Goal: Task Accomplishment & Management: Use online tool/utility

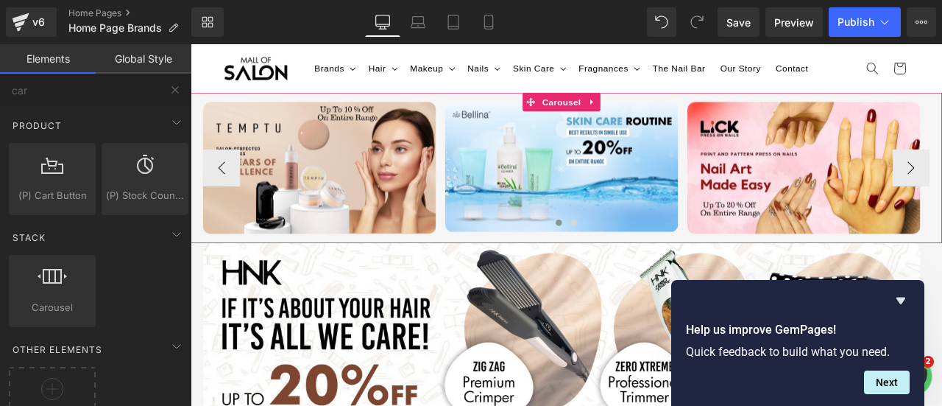
click at [570, 255] on div at bounding box center [635, 259] width 861 height 22
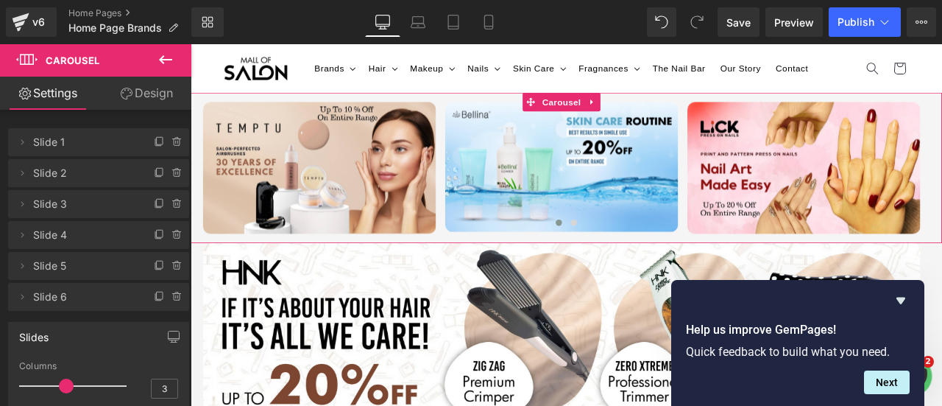
click at [141, 97] on link "Design" at bounding box center [147, 93] width 96 height 33
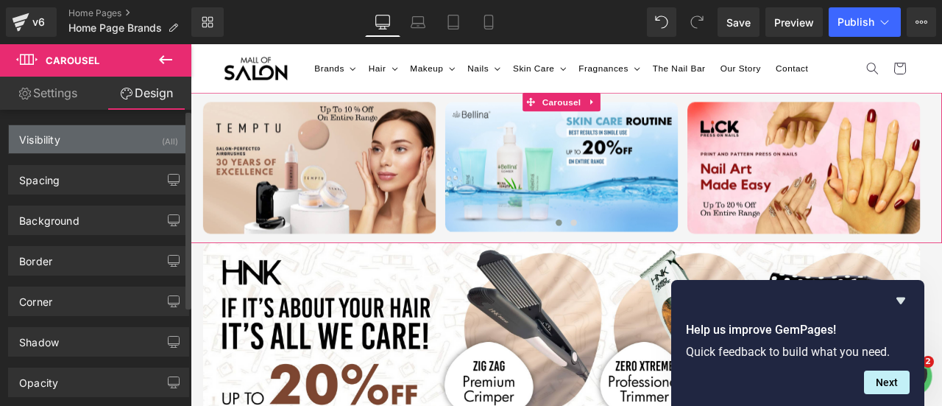
click at [62, 141] on div "Visibility (All)" at bounding box center [99, 139] width 180 height 28
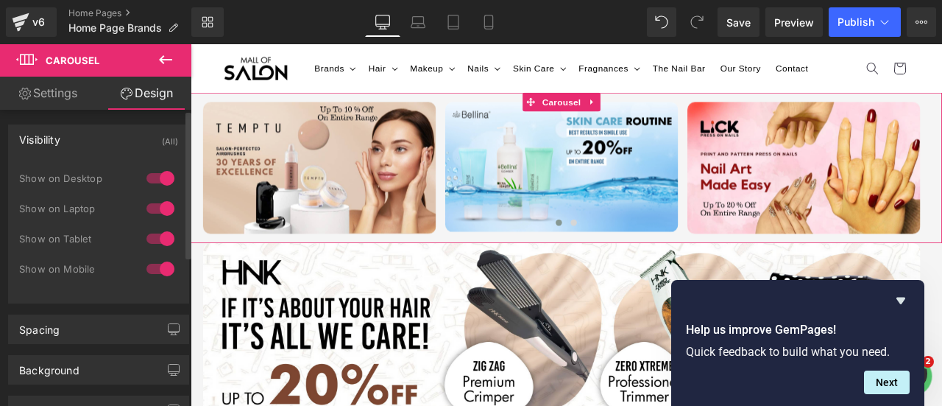
click at [62, 141] on div "Visibility (All)" at bounding box center [99, 139] width 180 height 28
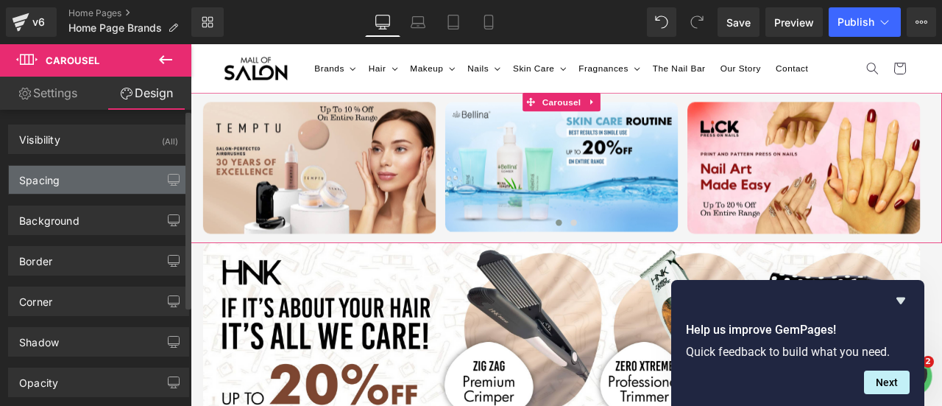
click at [65, 174] on div "Spacing" at bounding box center [99, 180] width 180 height 28
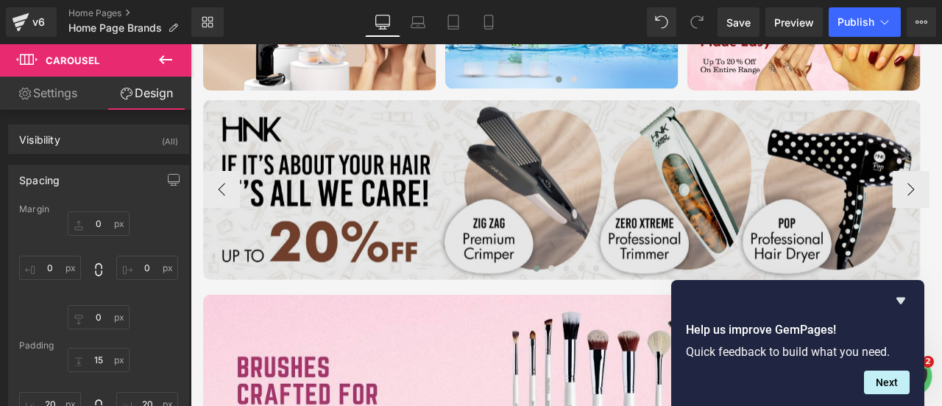
scroll to position [140, 0]
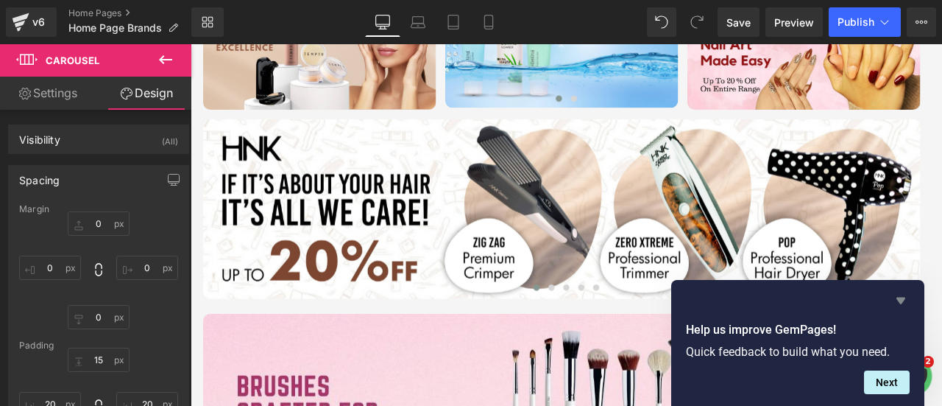
click at [897, 303] on icon "Hide survey" at bounding box center [901, 300] width 18 height 18
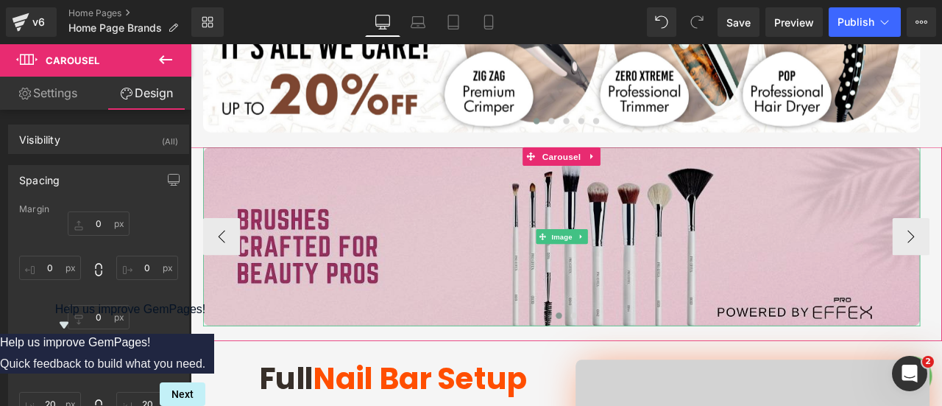
scroll to position [361, 0]
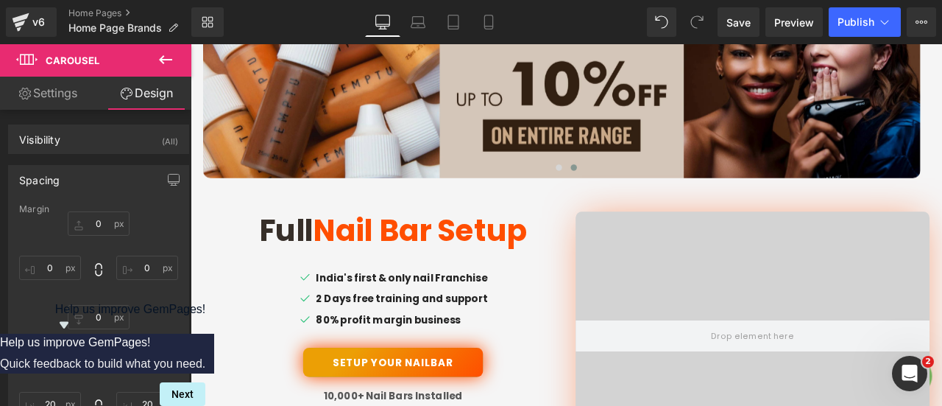
scroll to position [729, 0]
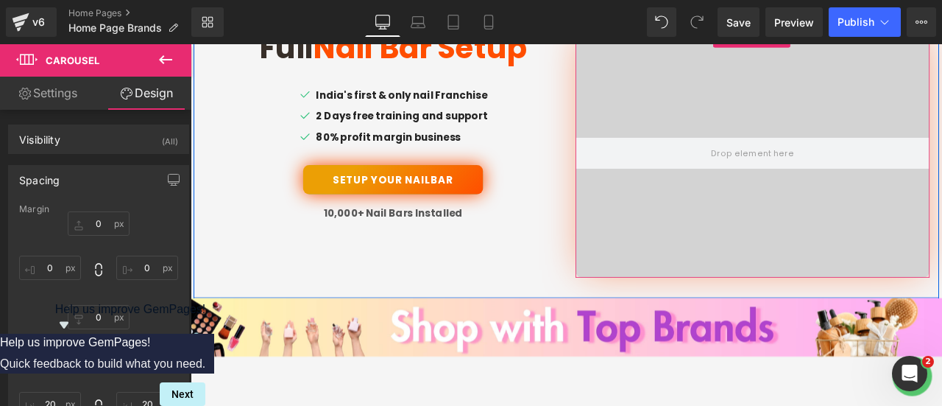
click at [784, 205] on video at bounding box center [856, 157] width 523 height 262
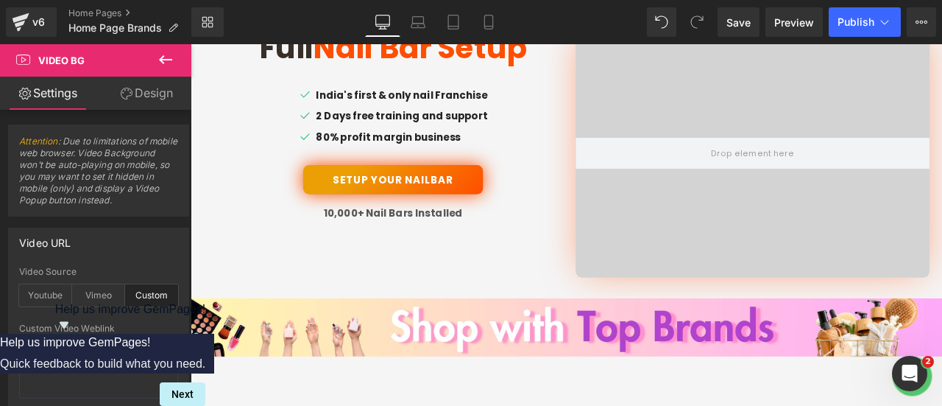
click at [159, 58] on icon at bounding box center [166, 60] width 18 height 18
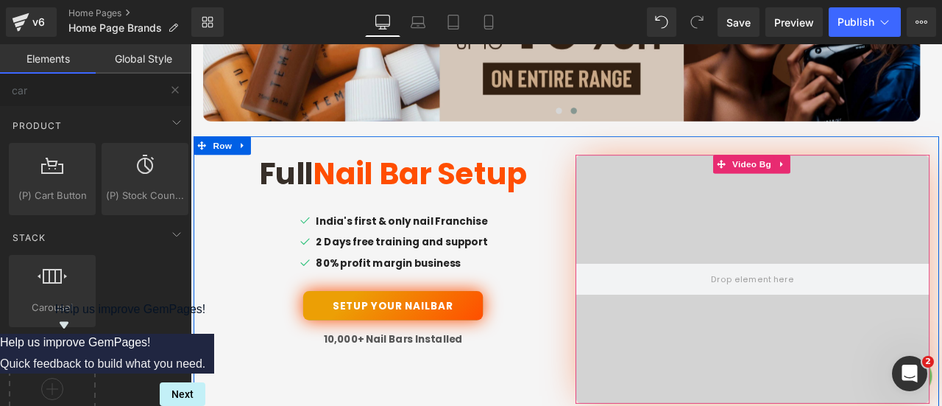
scroll to position [581, 0]
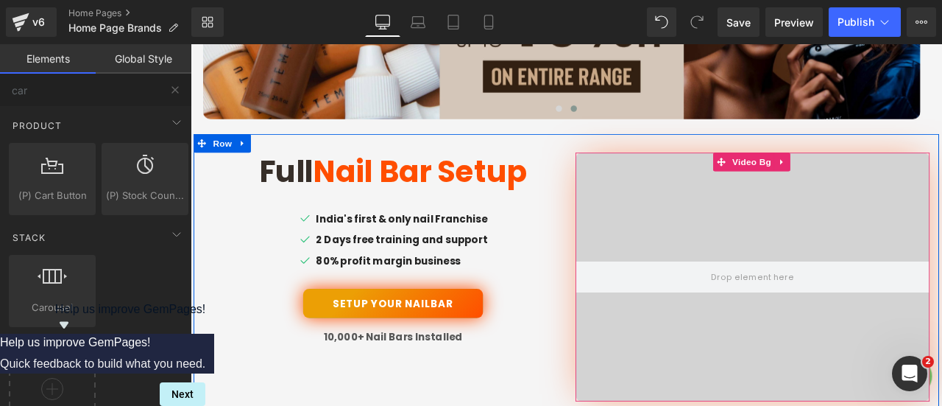
click at [827, 229] on video at bounding box center [856, 304] width 523 height 262
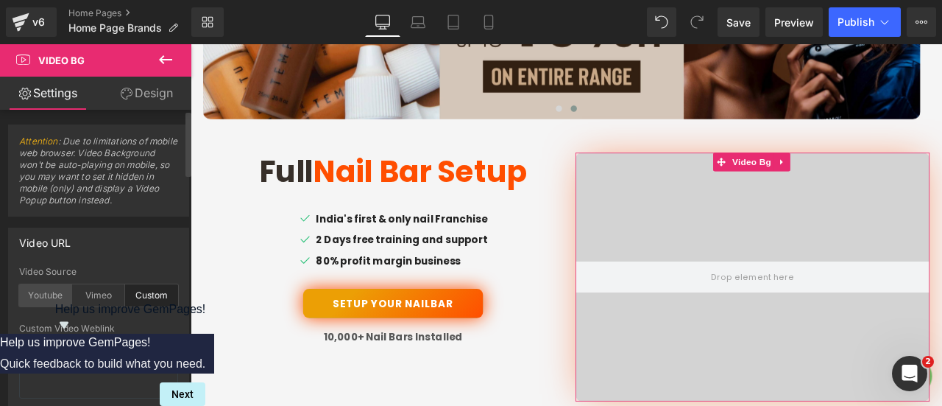
click at [38, 297] on div "Youtube" at bounding box center [45, 295] width 53 height 22
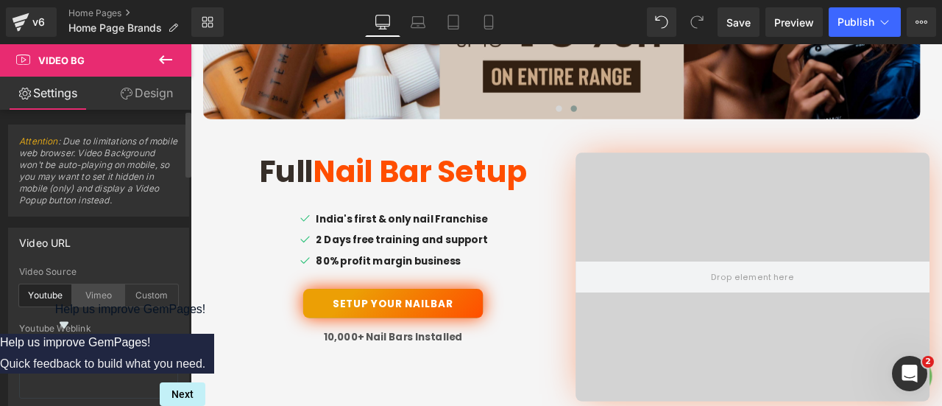
click at [78, 294] on div "Vimeo" at bounding box center [98, 295] width 53 height 22
click at [149, 298] on div "Custom" at bounding box center [151, 295] width 53 height 22
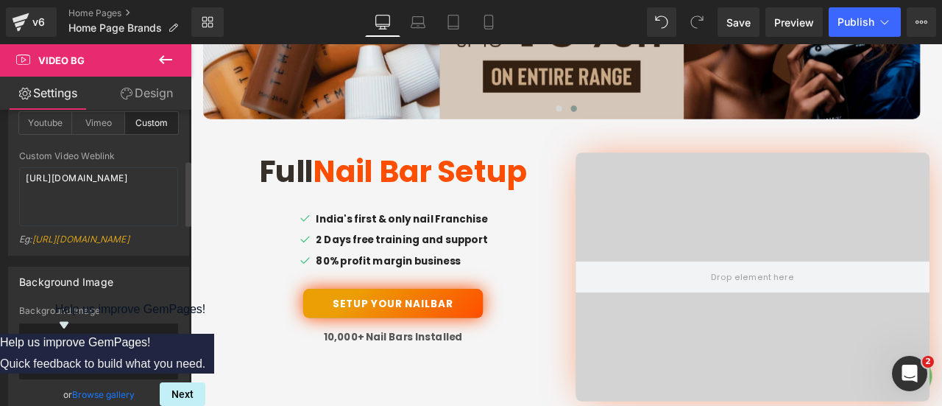
scroll to position [147, 0]
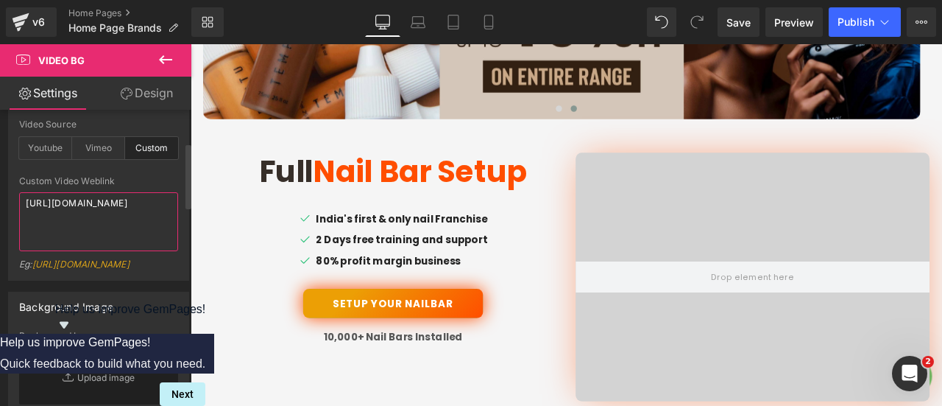
click at [116, 234] on textarea "[URL][DOMAIN_NAME]" at bounding box center [98, 221] width 159 height 59
drag, startPoint x: 134, startPoint y: 227, endPoint x: 17, endPoint y: 202, distance: 119.5
click at [17, 202] on div "custom Video Source Youtube Vimeo Custom Youtube Weblink [URL][DOMAIN_NAME] Eg:…" at bounding box center [99, 199] width 180 height 160
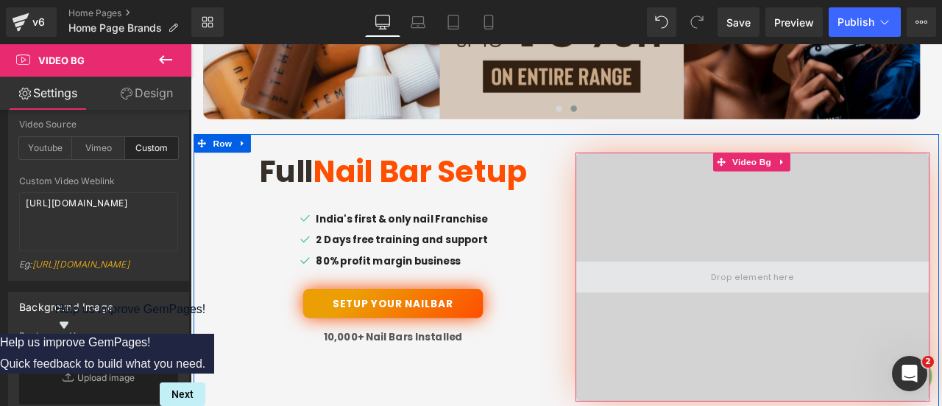
click at [879, 338] on span at bounding box center [857, 320] width 420 height 37
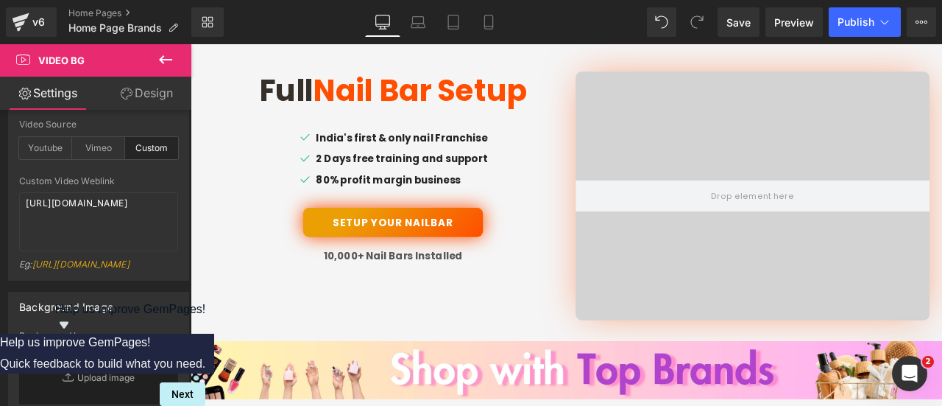
scroll to position [655, 0]
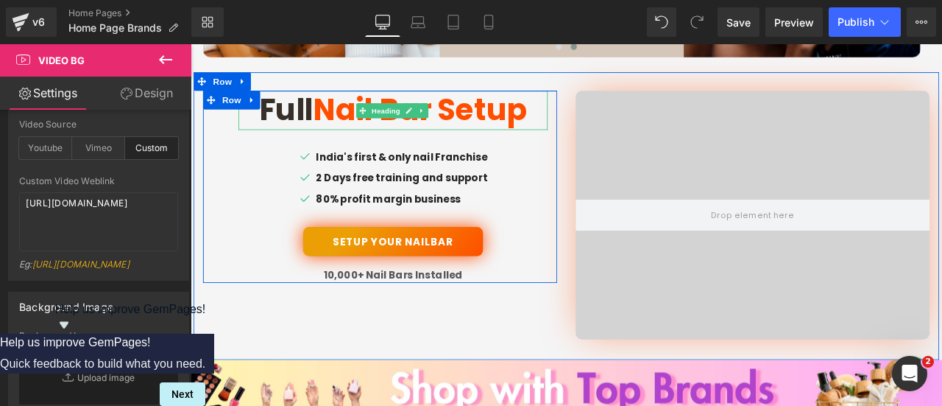
click at [509, 121] on span "Nail Bar Setup" at bounding box center [463, 121] width 254 height 49
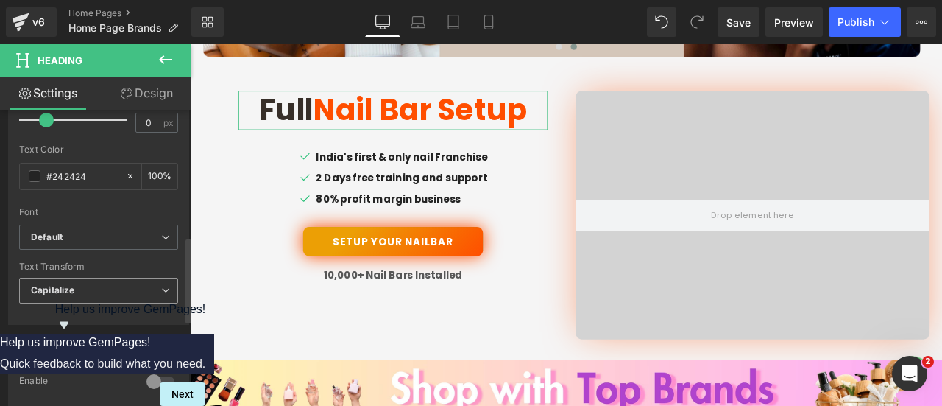
scroll to position [442, 0]
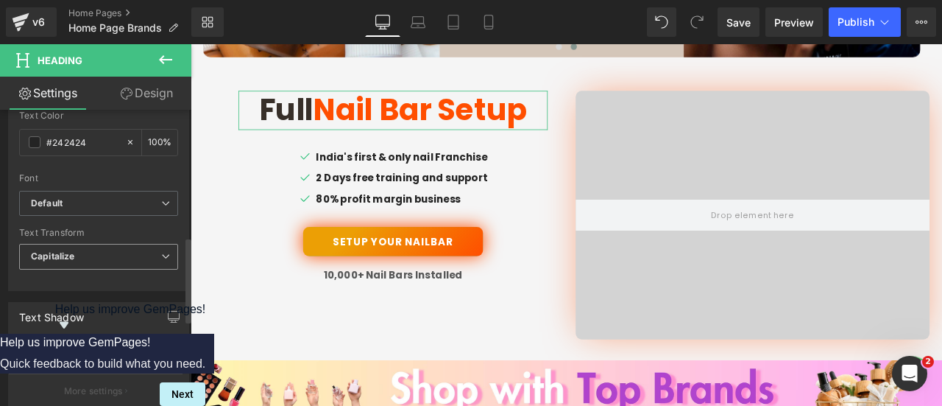
click at [85, 252] on span "Capitalize" at bounding box center [98, 257] width 159 height 26
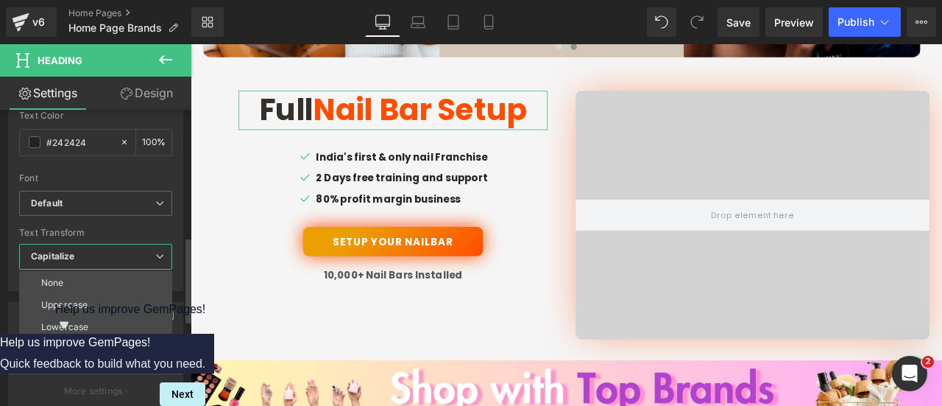
click at [85, 252] on span "Capitalize" at bounding box center [95, 257] width 153 height 26
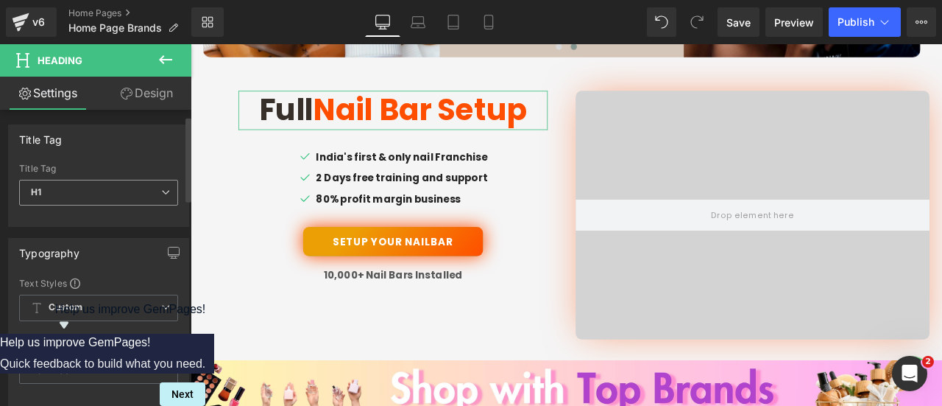
scroll to position [74, 0]
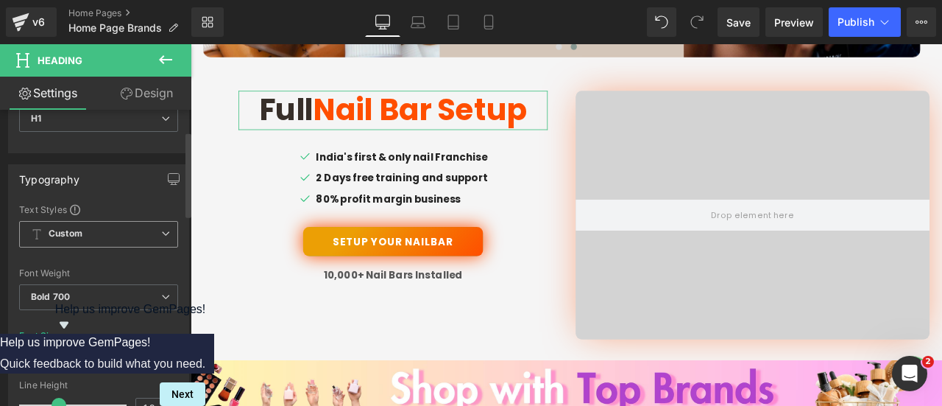
click at [96, 227] on span "Custom Setup Global Style" at bounding box center [98, 234] width 159 height 26
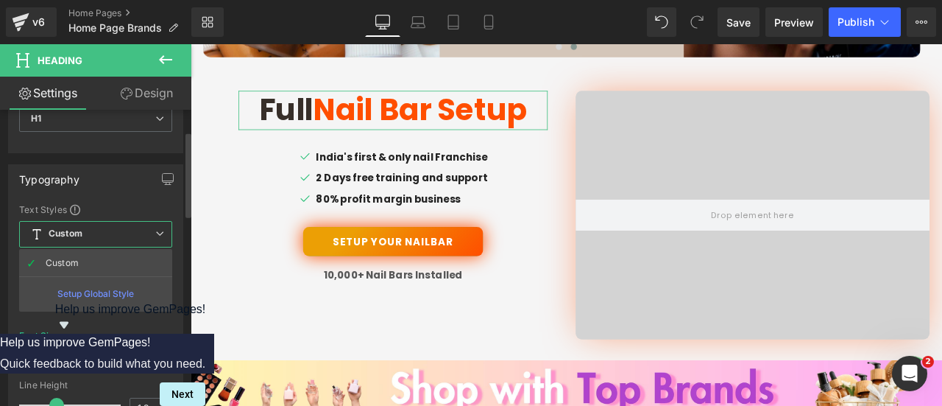
click at [96, 227] on span "Custom Setup Global Style" at bounding box center [95, 234] width 153 height 26
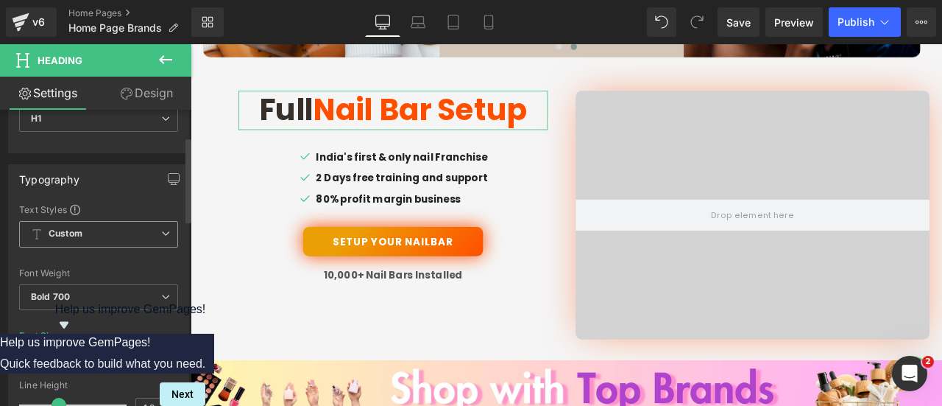
scroll to position [147, 0]
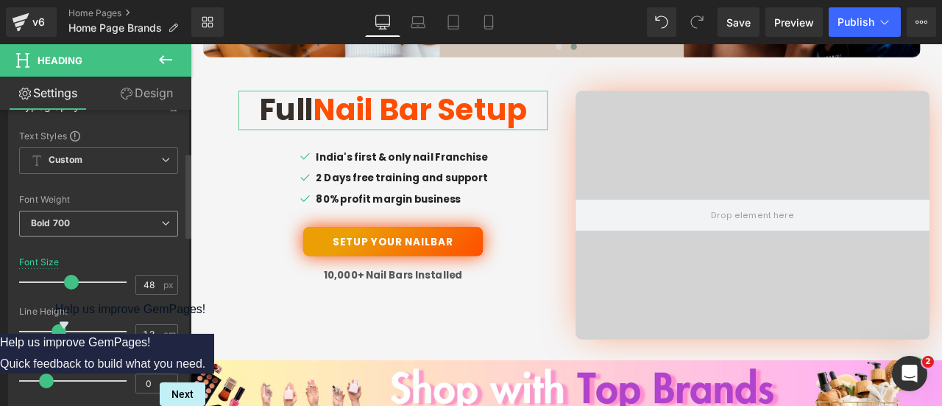
click at [99, 223] on span "Bold 700" at bounding box center [98, 224] width 159 height 26
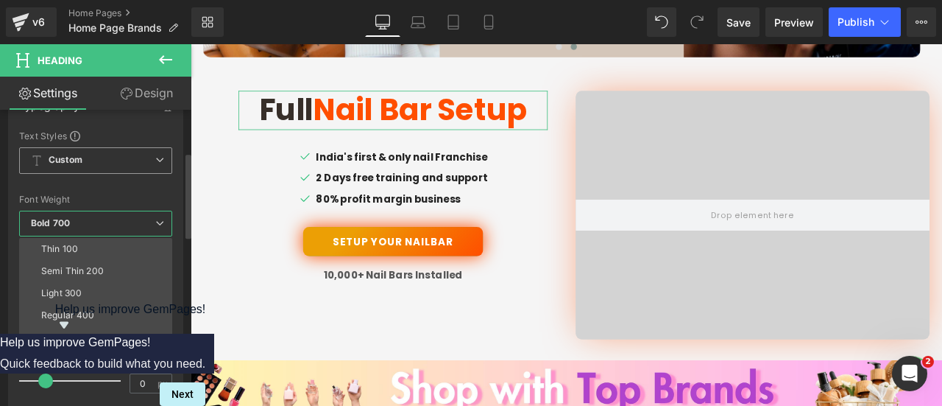
click at [121, 163] on span "Custom Setup Global Style" at bounding box center [95, 160] width 153 height 26
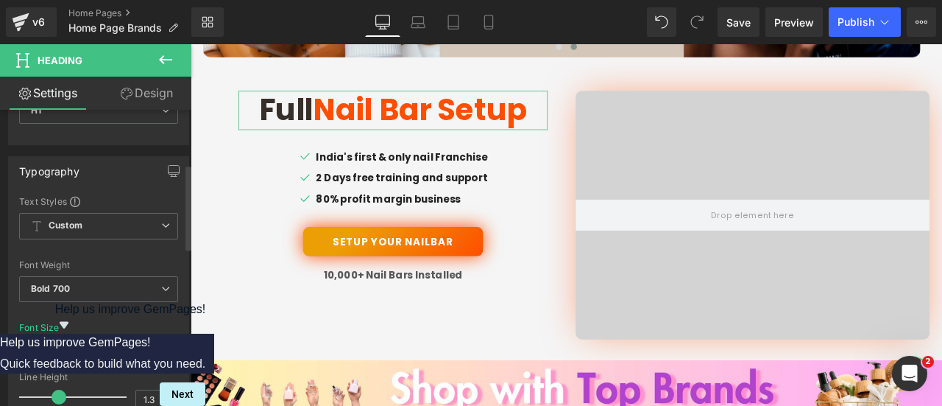
scroll to position [0, 0]
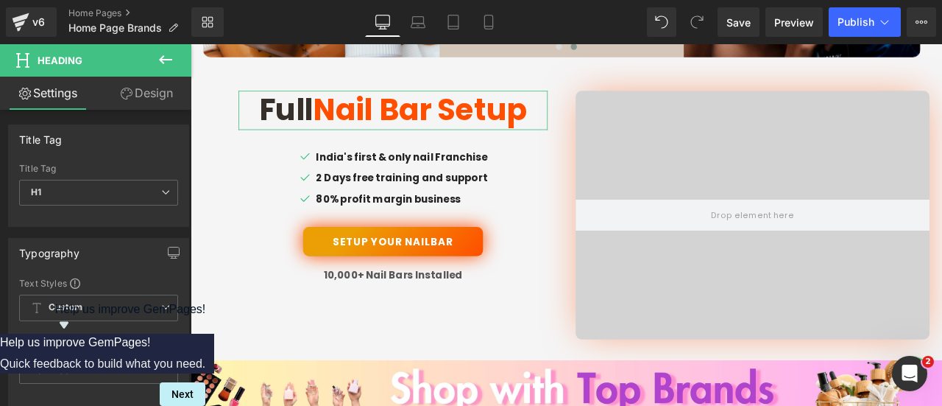
click at [162, 81] on link "Design" at bounding box center [147, 93] width 96 height 33
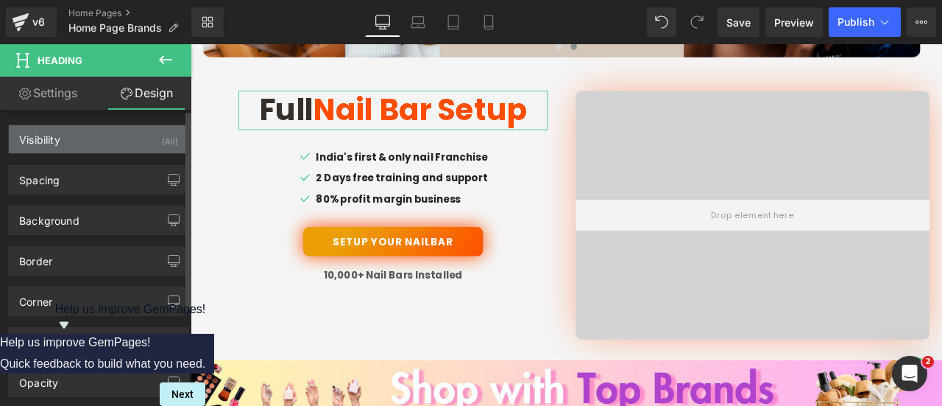
click at [97, 141] on div "Visibility (All)" at bounding box center [99, 139] width 180 height 28
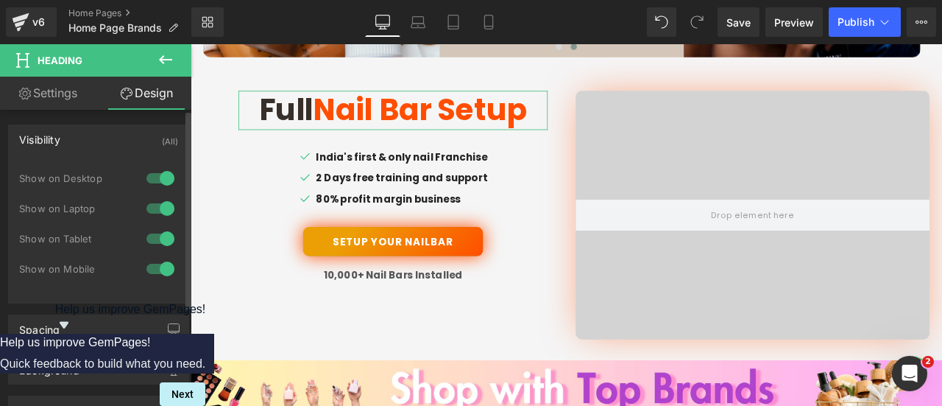
click at [97, 141] on div "Visibility (All)" at bounding box center [99, 139] width 180 height 28
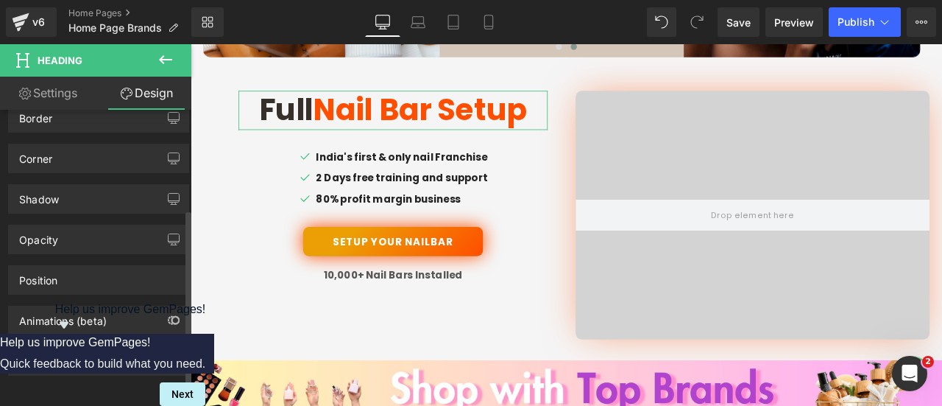
scroll to position [149, 0]
click at [76, 347] on div "Flow Actions (beta)" at bounding box center [67, 357] width 96 height 21
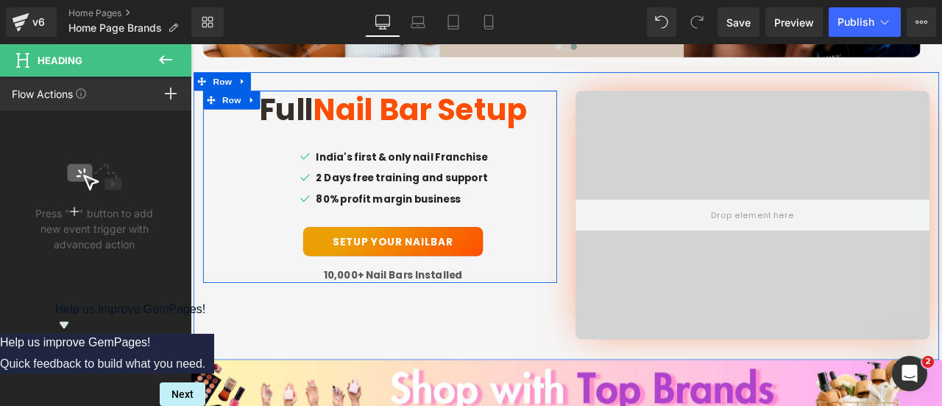
click at [397, 289] on link "Setup your nailbar" at bounding box center [430, 278] width 213 height 35
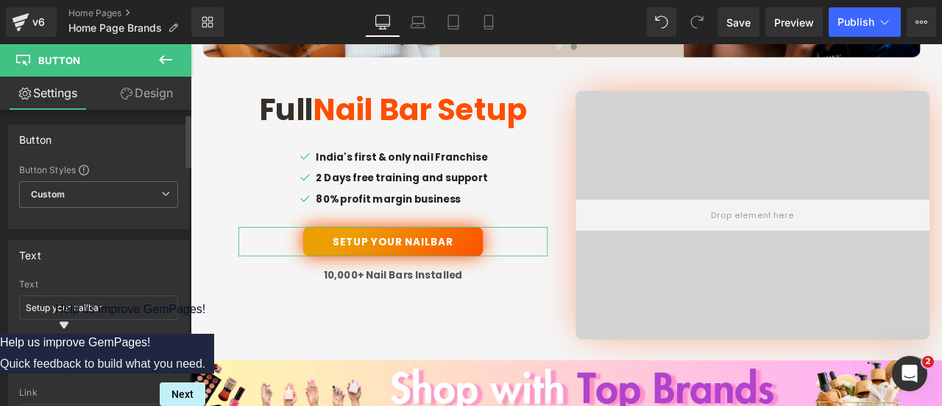
scroll to position [74, 0]
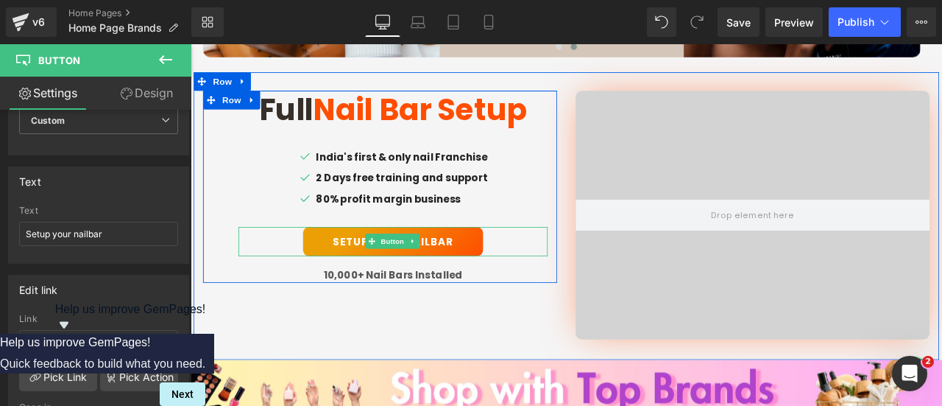
click at [327, 280] on link "Setup your nailbar" at bounding box center [430, 278] width 213 height 35
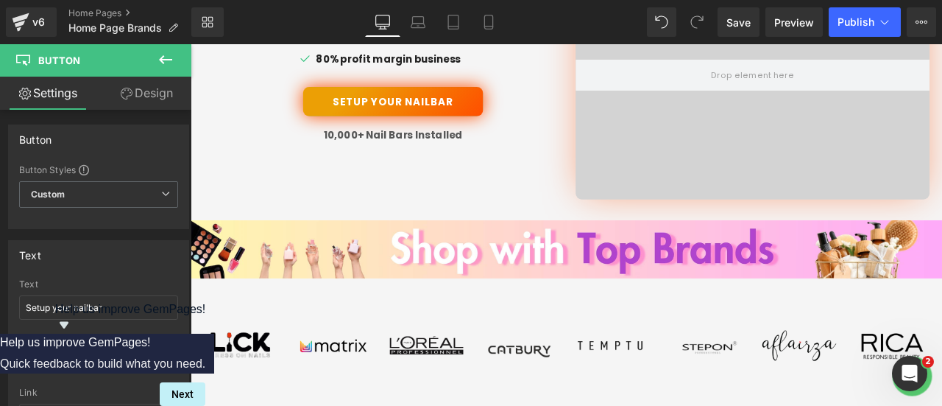
scroll to position [821, 0]
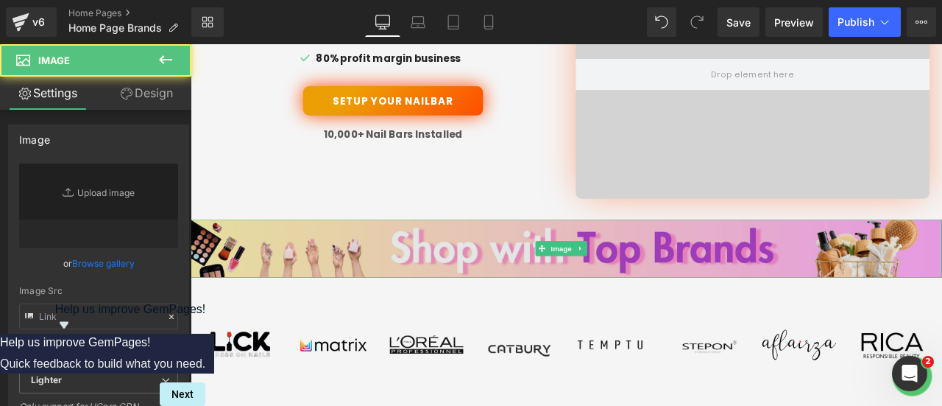
click at [535, 284] on img at bounding box center [636, 286] width 891 height 69
type input "[URL][DOMAIN_NAME]"
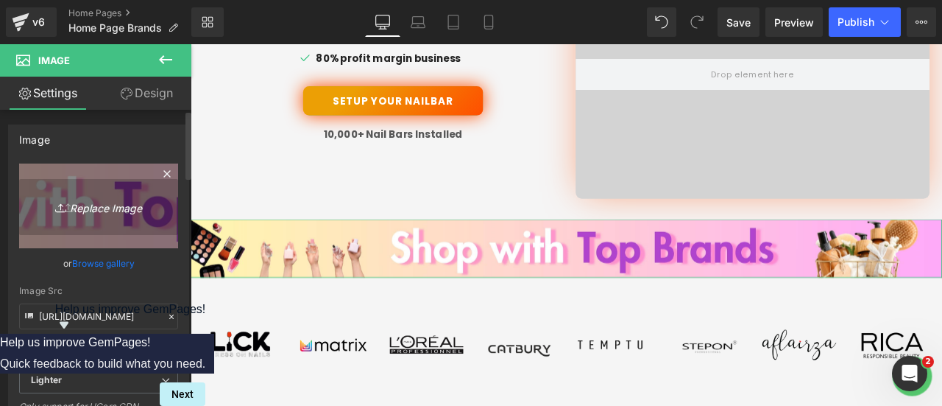
drag, startPoint x: 110, startPoint y: 225, endPoint x: 93, endPoint y: 242, distance: 25.0
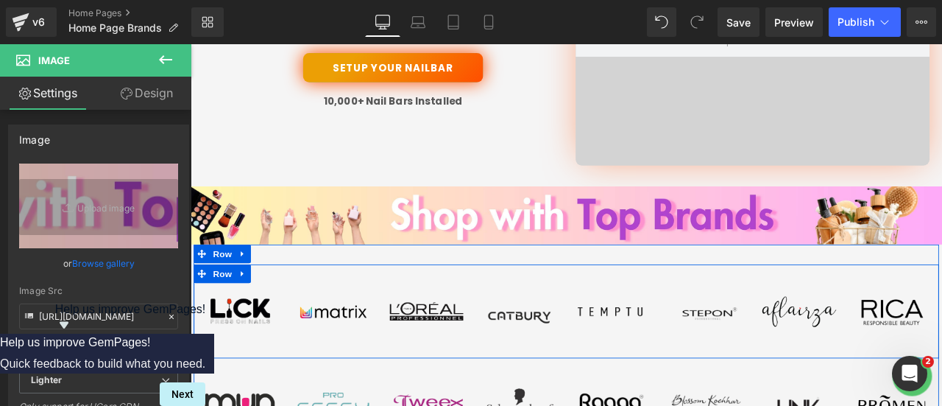
scroll to position [895, 0]
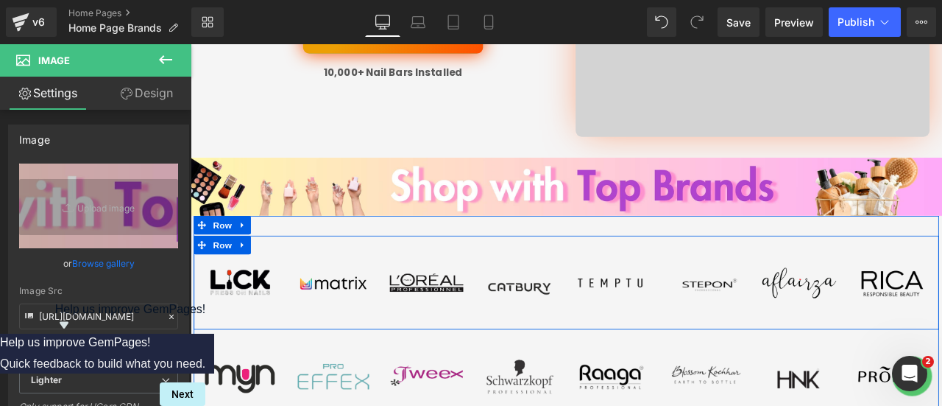
click at [573, 325] on div "Image" at bounding box center [581, 327] width 88 height 88
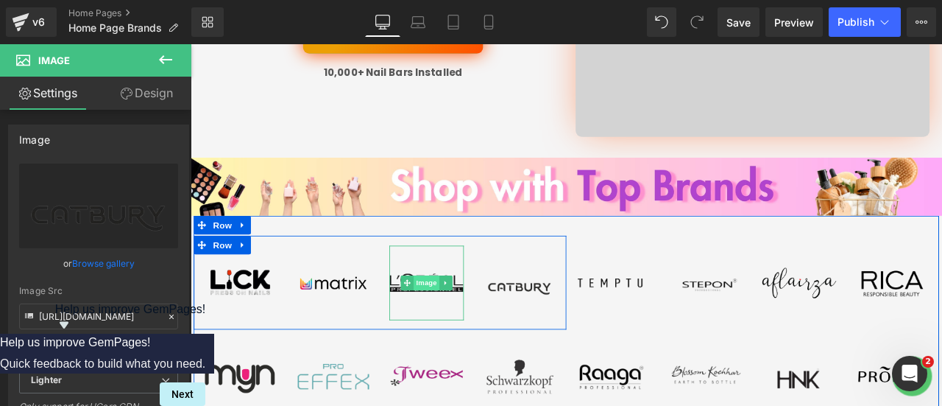
click at [478, 327] on span "Image" at bounding box center [470, 327] width 31 height 18
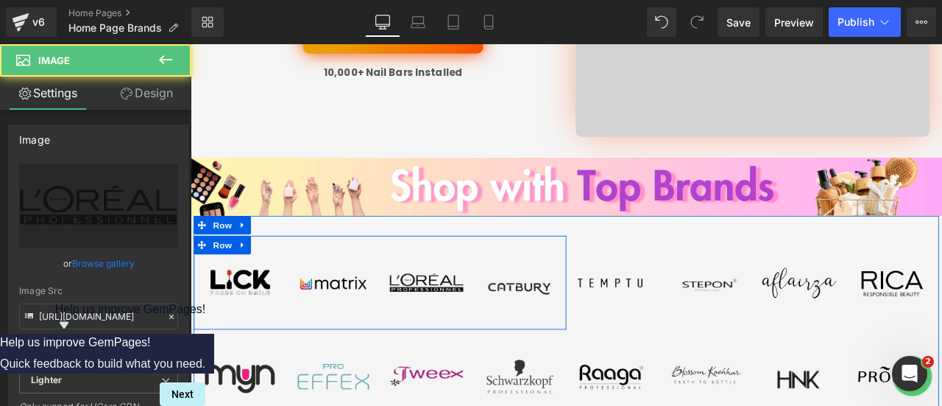
click at [354, 342] on img at bounding box center [360, 327] width 88 height 88
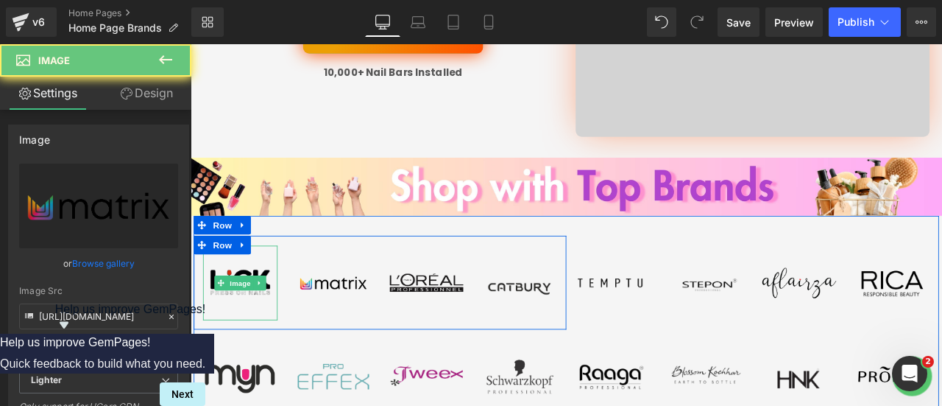
click at [234, 331] on span "Image" at bounding box center [249, 328] width 31 height 18
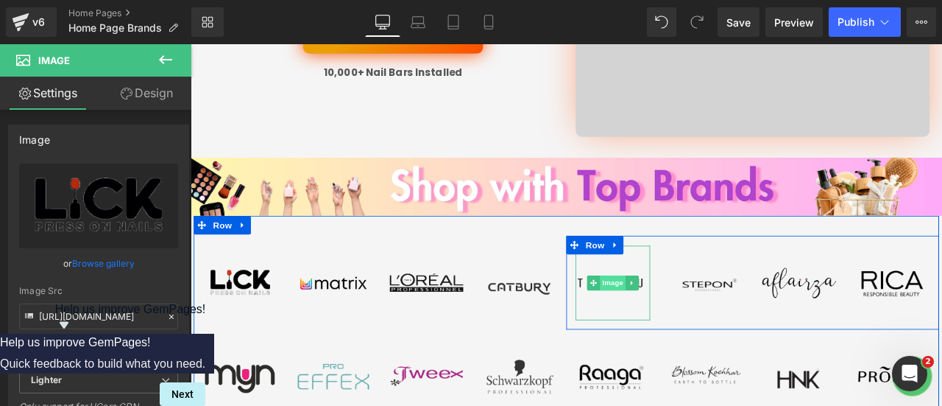
click at [679, 328] on span "Image" at bounding box center [691, 327] width 31 height 18
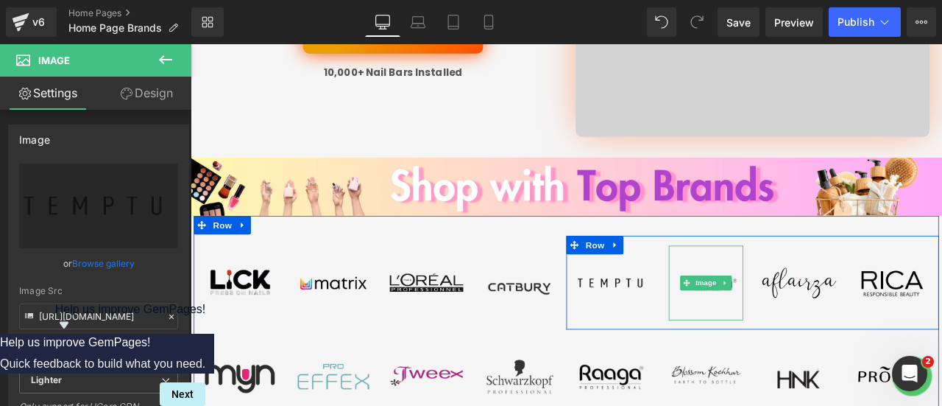
click at [776, 327] on icon at bounding box center [778, 326] width 8 height 9
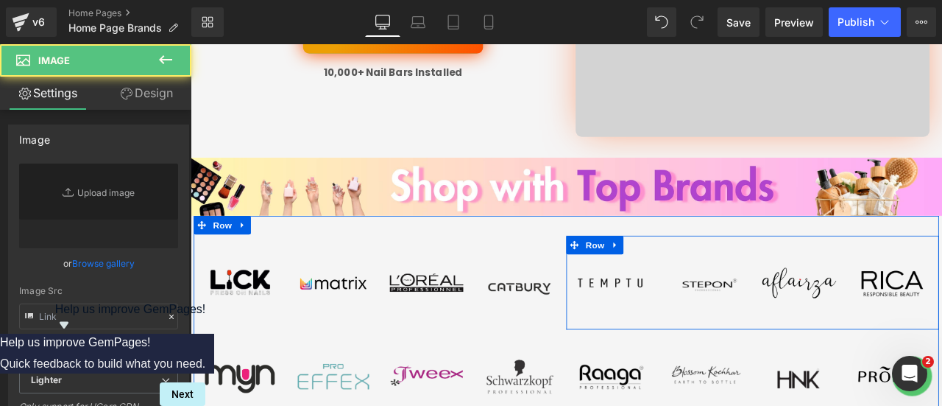
type input "[URL][DOMAIN_NAME]"
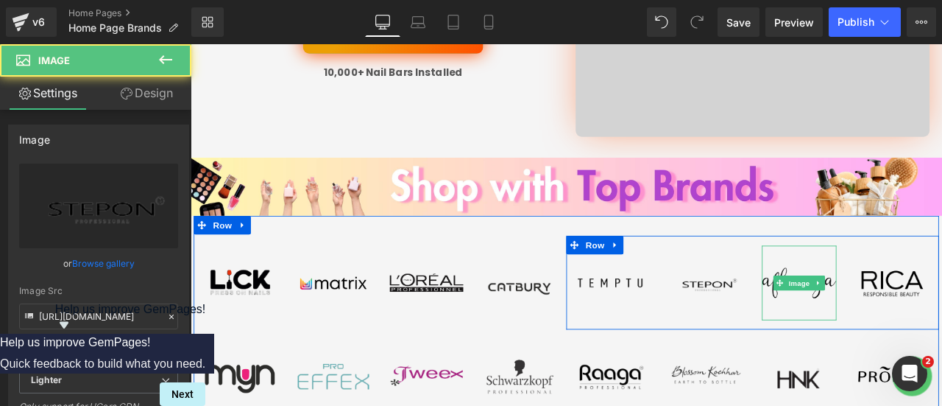
click at [905, 328] on span "Image" at bounding box center [912, 328] width 31 height 18
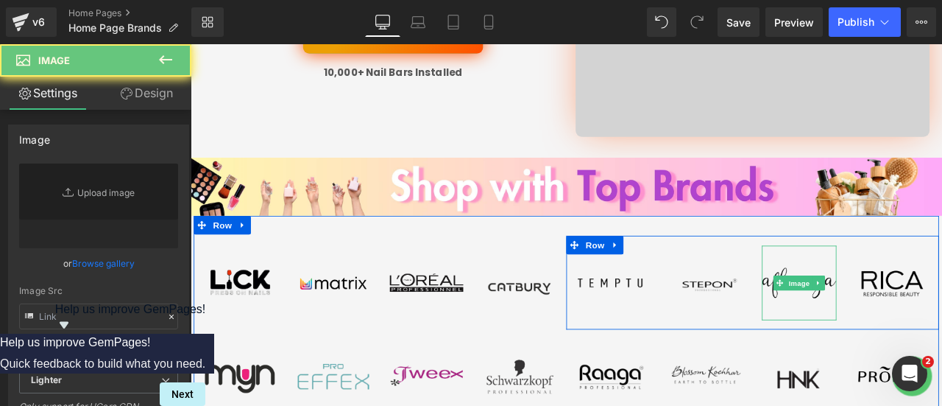
type input "[URL][DOMAIN_NAME]"
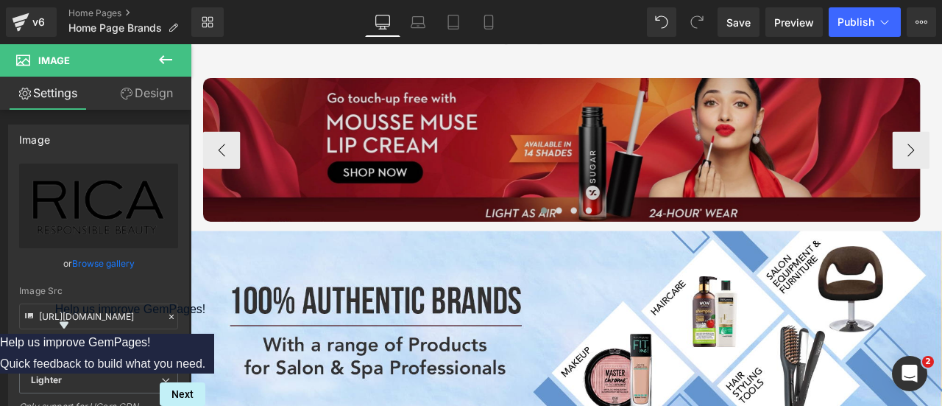
scroll to position [2073, 0]
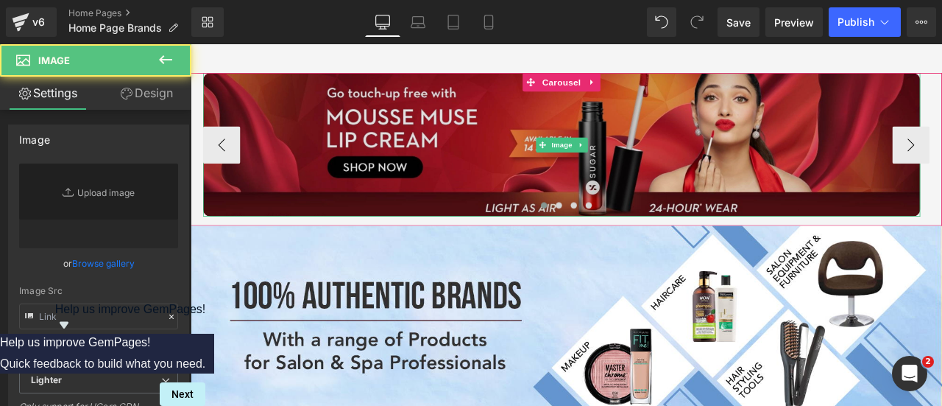
type input "[URL][DOMAIN_NAME]"
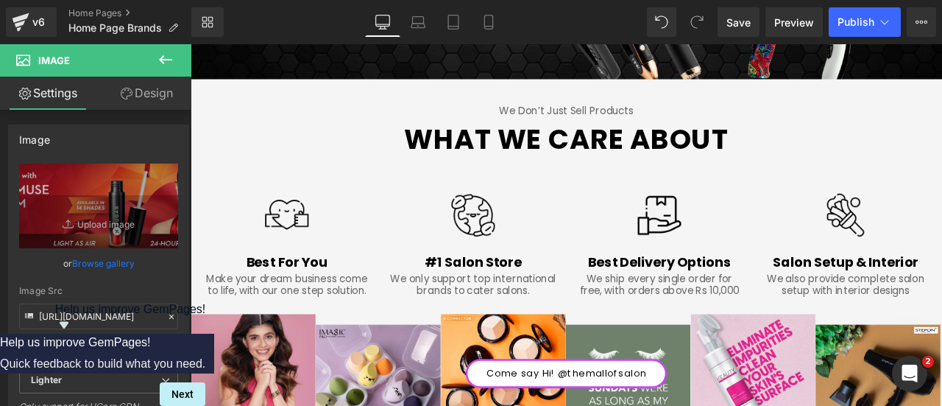
scroll to position [3913, 0]
